Goal: Register for event/course

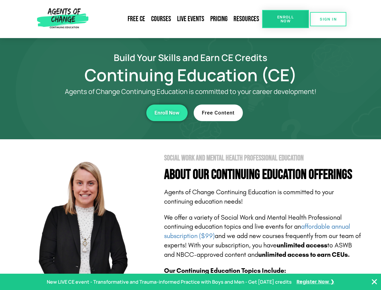
click at [190, 145] on section "Social Work and Mental Health Professional Education About Our Continuing Educa…" at bounding box center [190, 265] width 381 height 253
click at [246, 19] on link "Resources" at bounding box center [247, 19] width 32 height 14
click at [285, 19] on span "Enroll Now" at bounding box center [285, 19] width 27 height 8
click at [328, 19] on span "SIGN IN" at bounding box center [328, 19] width 17 height 4
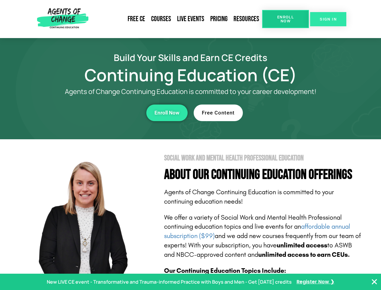
click at [328, 19] on span "SIGN IN" at bounding box center [328, 19] width 17 height 4
click at [105, 113] on div "Enroll Now" at bounding box center [105, 112] width 166 height 17
click at [167, 113] on span "Enroll Now" at bounding box center [166, 112] width 25 height 5
